Goal: Task Accomplishment & Management: Manage account settings

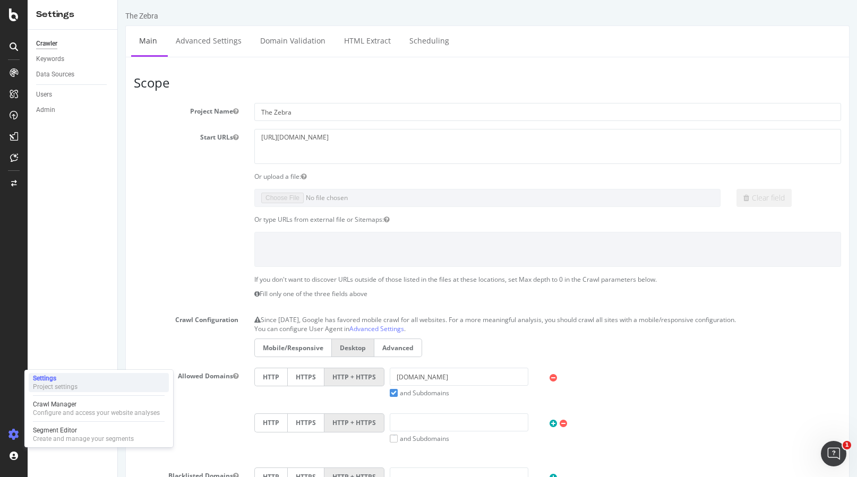
click at [56, 384] on div "Project settings" at bounding box center [55, 387] width 45 height 8
